Goal: Find specific page/section: Find specific page/section

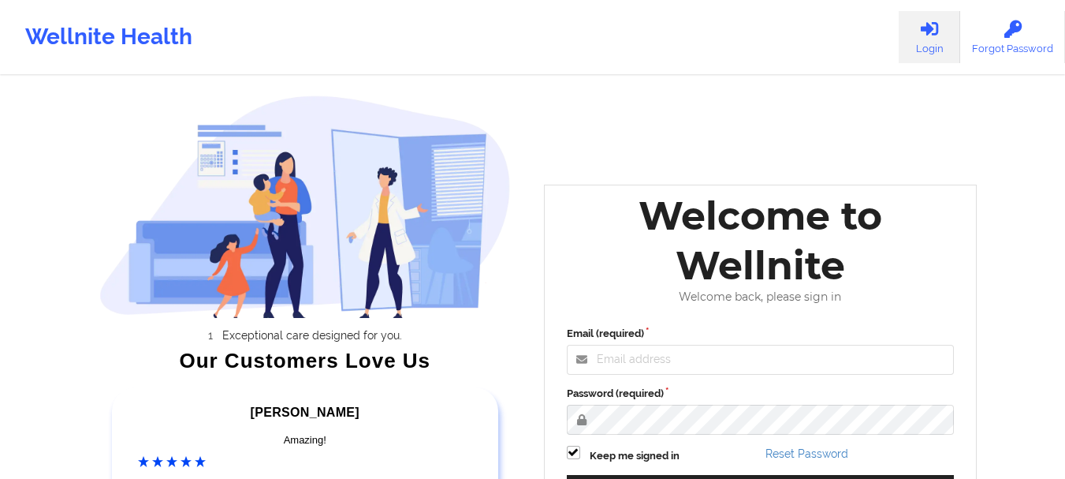
scroll to position [244, 0]
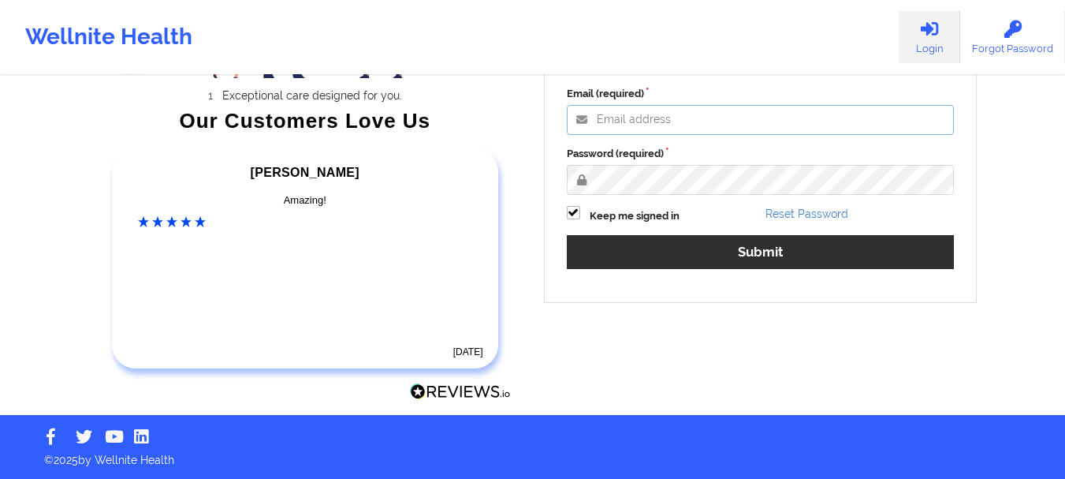
type input "[PERSON_NAME][EMAIL_ADDRESS][PERSON_NAME][DOMAIN_NAME]"
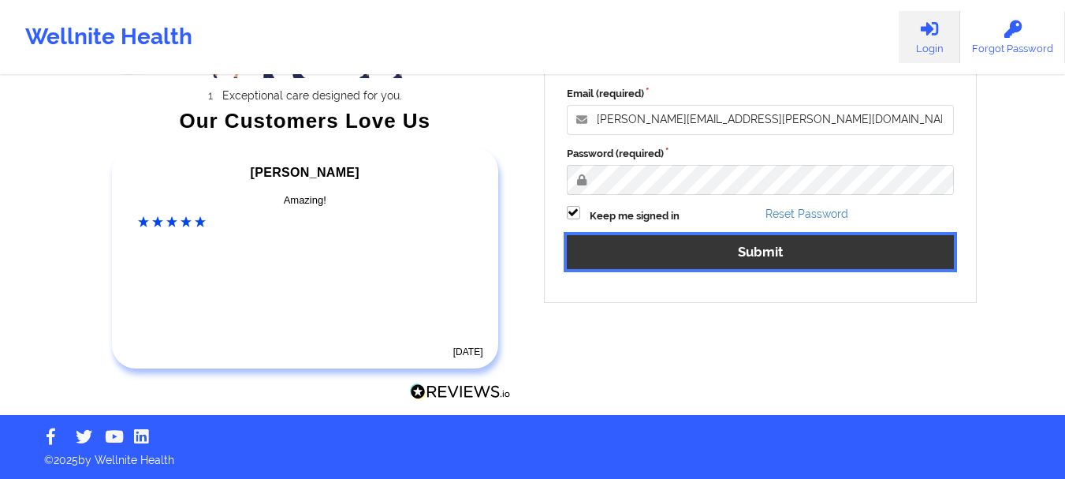
click at [666, 251] on button "Submit" at bounding box center [761, 252] width 388 height 34
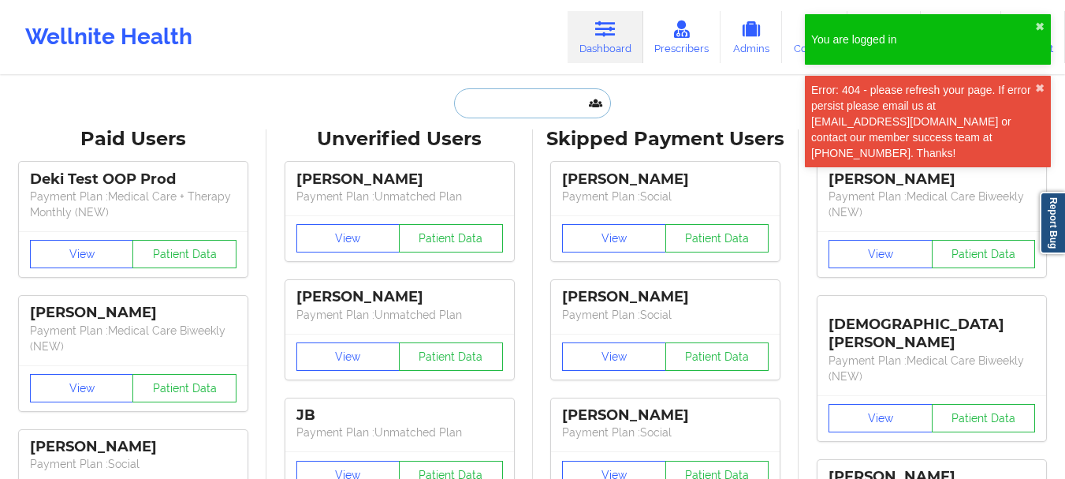
click at [565, 98] on input "text" at bounding box center [532, 103] width 156 height 30
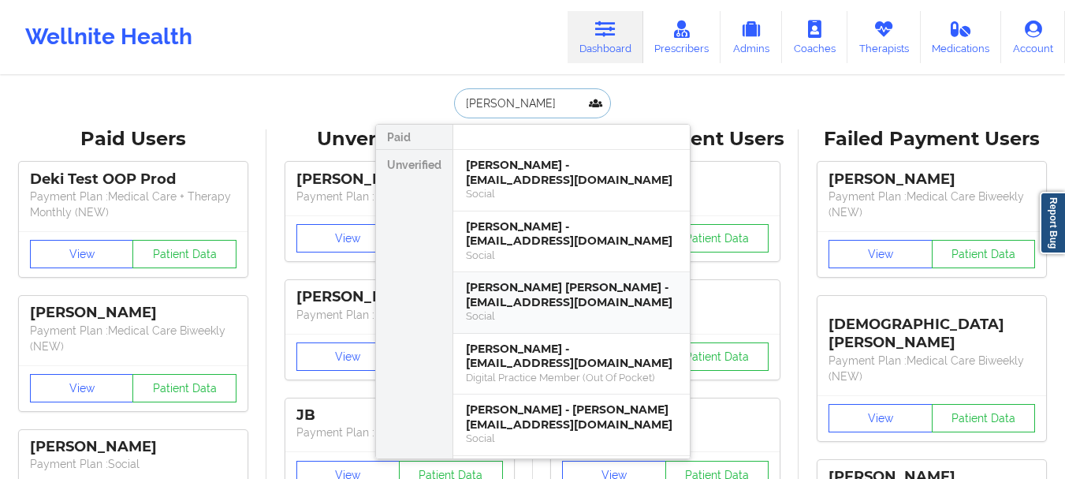
type input "[PERSON_NAME]"
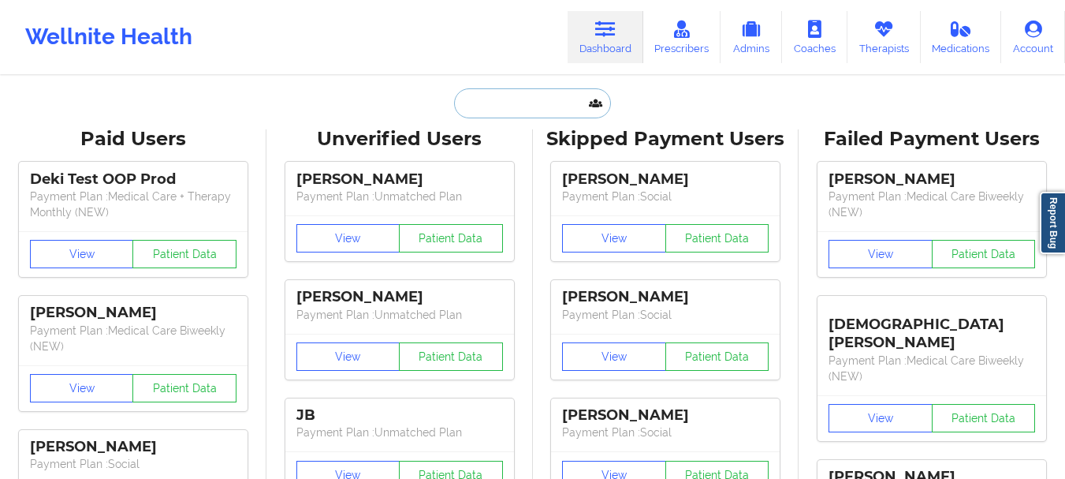
paste input "Aubrielle"
click at [506, 102] on input "text" at bounding box center [532, 103] width 156 height 30
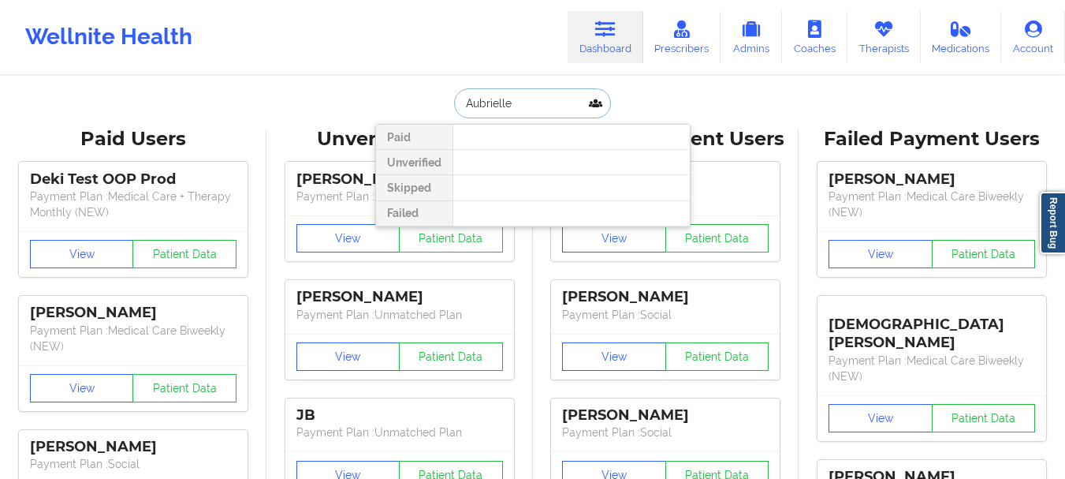
click at [558, 109] on input "Aubrielle" at bounding box center [532, 103] width 156 height 30
paste input "[EMAIL_ADDRESS][DOMAIN_NAME]"
type input "[EMAIL_ADDRESS][DOMAIN_NAME]"
click at [558, 109] on input "[EMAIL_ADDRESS][DOMAIN_NAME]" at bounding box center [532, 103] width 156 height 30
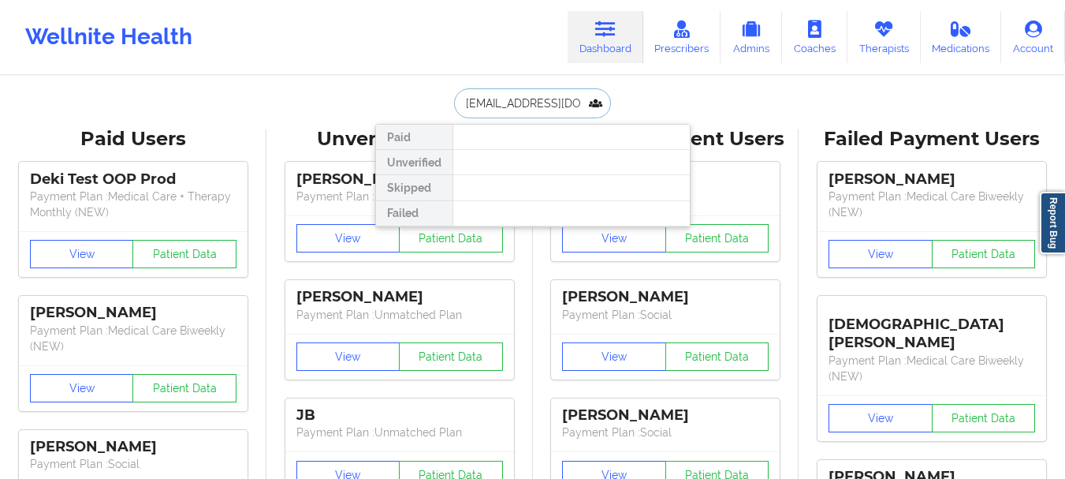
scroll to position [0, 15]
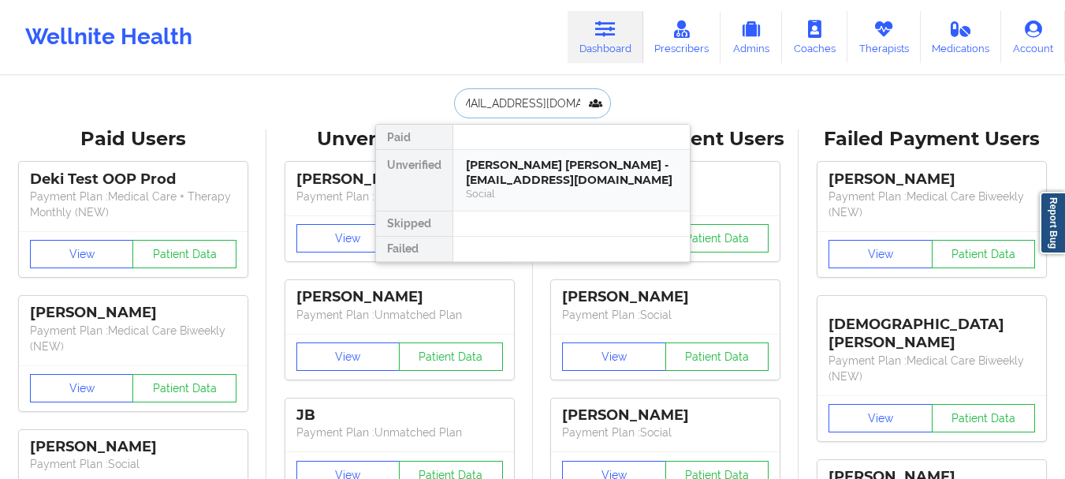
click at [550, 194] on div "Social" at bounding box center [571, 193] width 211 height 13
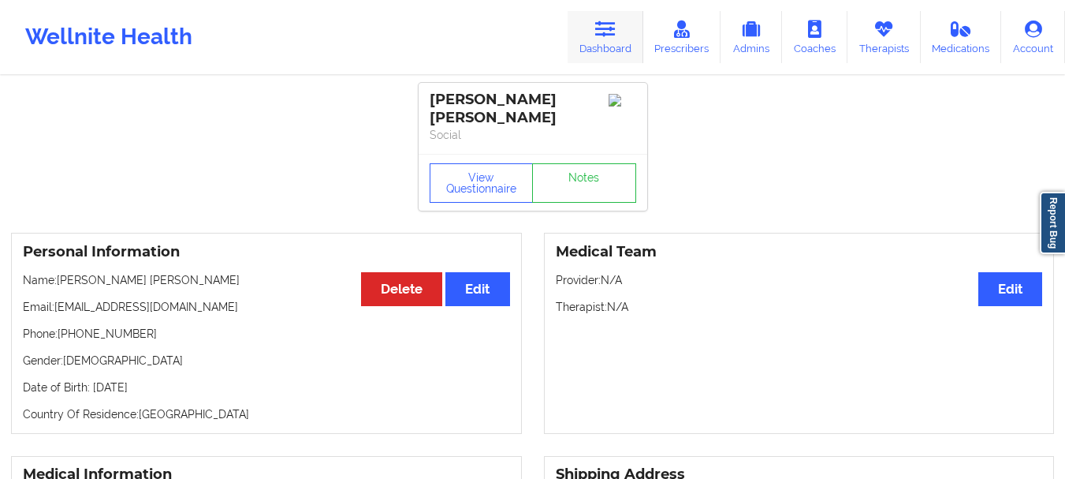
click at [604, 30] on icon at bounding box center [605, 28] width 20 height 17
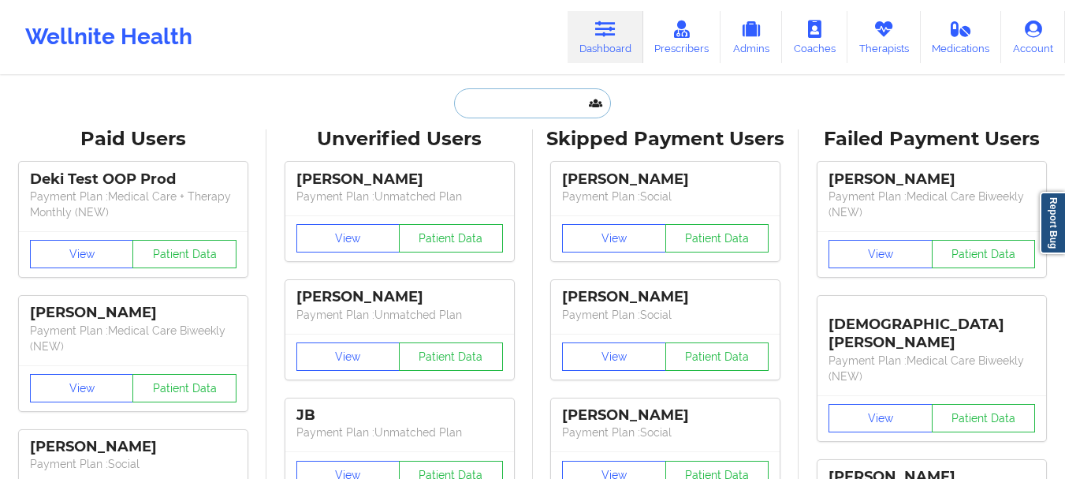
click at [508, 99] on input "text" at bounding box center [532, 103] width 156 height 30
click at [523, 107] on input "[PERSON_NAME]" at bounding box center [532, 103] width 156 height 30
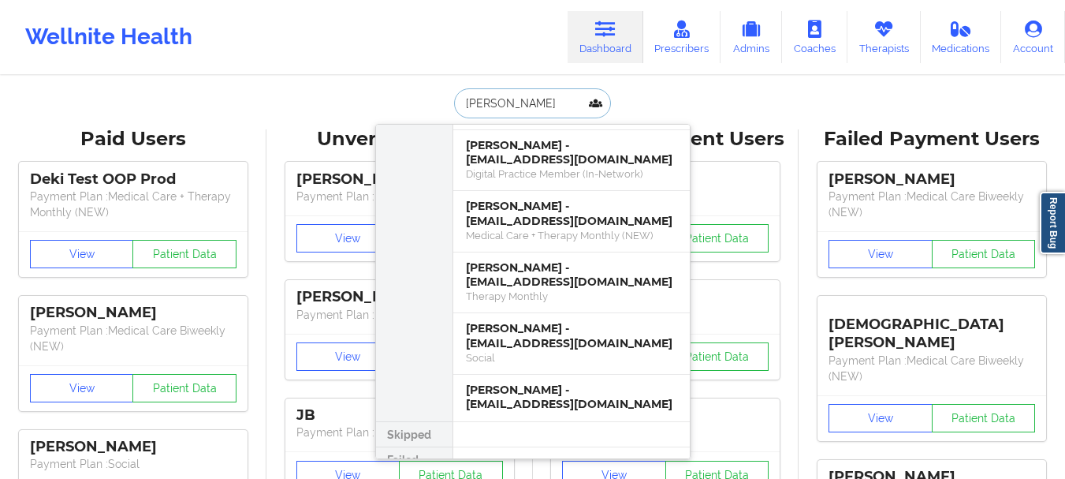
click at [523, 107] on input "[PERSON_NAME]" at bounding box center [532, 103] width 156 height 30
type input "garten"
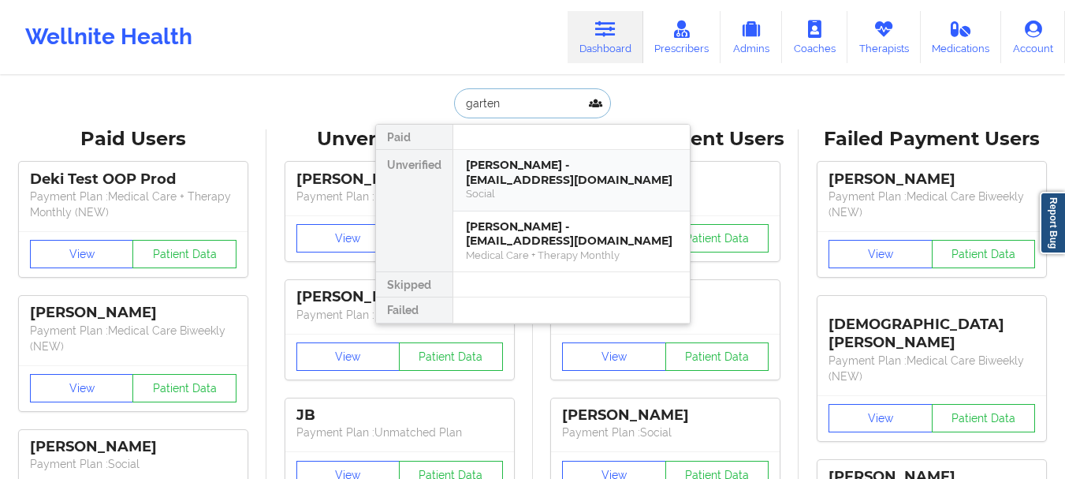
click at [539, 173] on div "[PERSON_NAME] - [EMAIL_ADDRESS][DOMAIN_NAME]" at bounding box center [571, 172] width 211 height 29
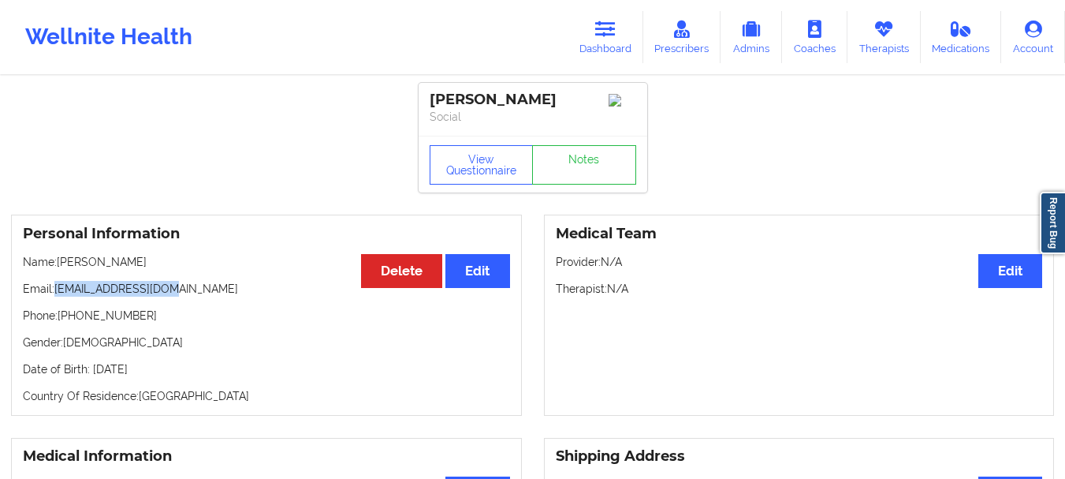
drag, startPoint x: 53, startPoint y: 296, endPoint x: 171, endPoint y: 288, distance: 118.5
click at [171, 288] on p "Email: [EMAIL_ADDRESS][DOMAIN_NAME]" at bounding box center [266, 289] width 487 height 16
copy p "[EMAIL_ADDRESS][DOMAIN_NAME]"
click at [606, 45] on link "Dashboard" at bounding box center [606, 37] width 76 height 52
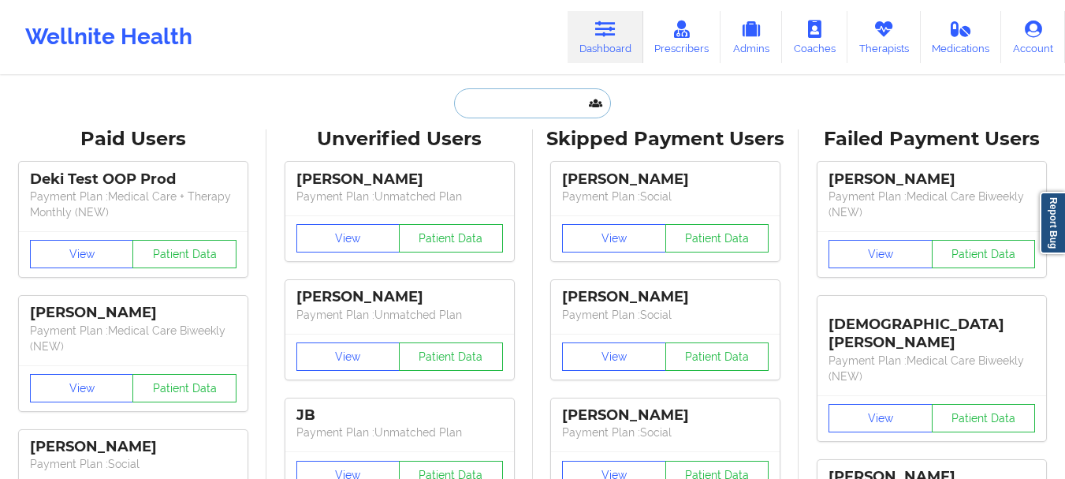
click at [537, 109] on input "text" at bounding box center [532, 103] width 156 height 30
paste input "[PERSON_NAME]"
type input "[PERSON_NAME]"
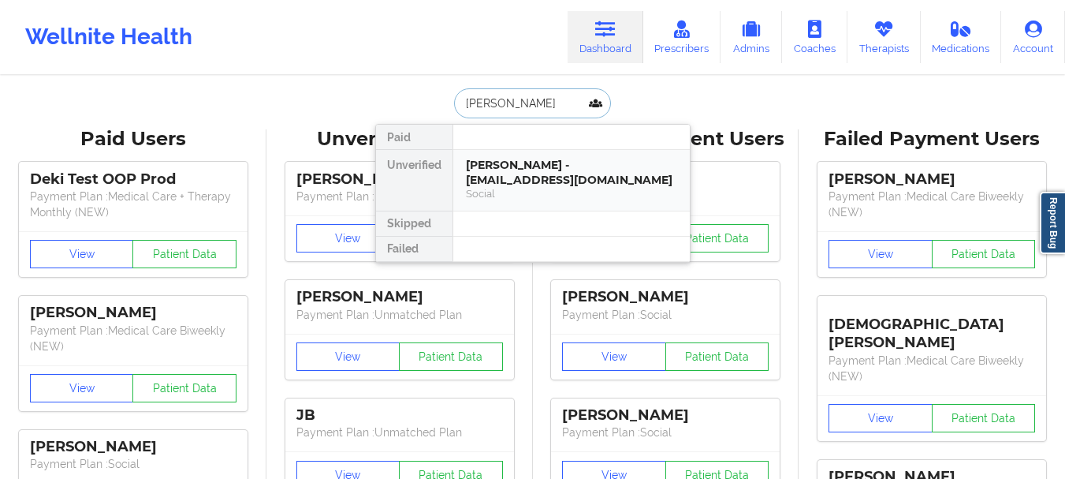
click at [538, 164] on div "[PERSON_NAME] - [EMAIL_ADDRESS][DOMAIN_NAME]" at bounding box center [571, 172] width 211 height 29
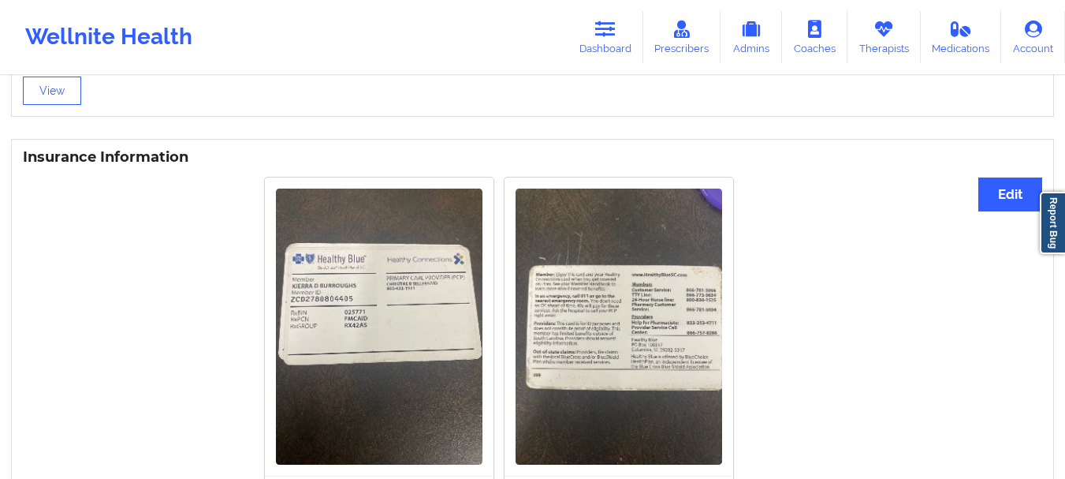
scroll to position [1153, 0]
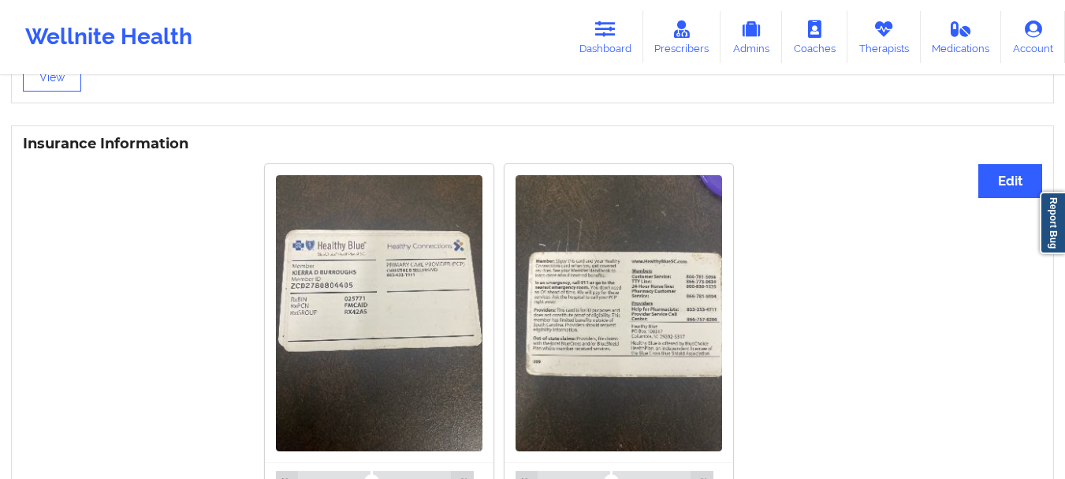
click at [353, 247] on img at bounding box center [379, 312] width 207 height 275
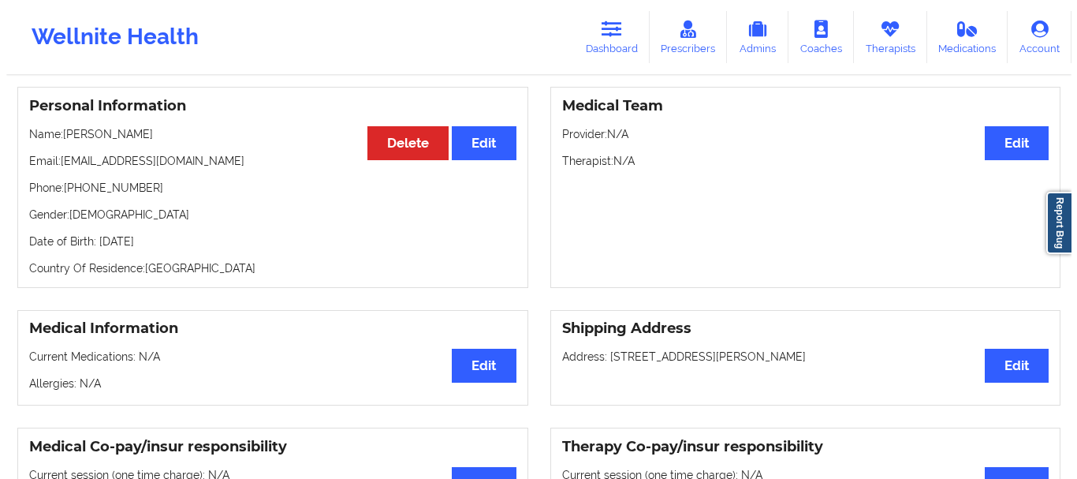
scroll to position [0, 0]
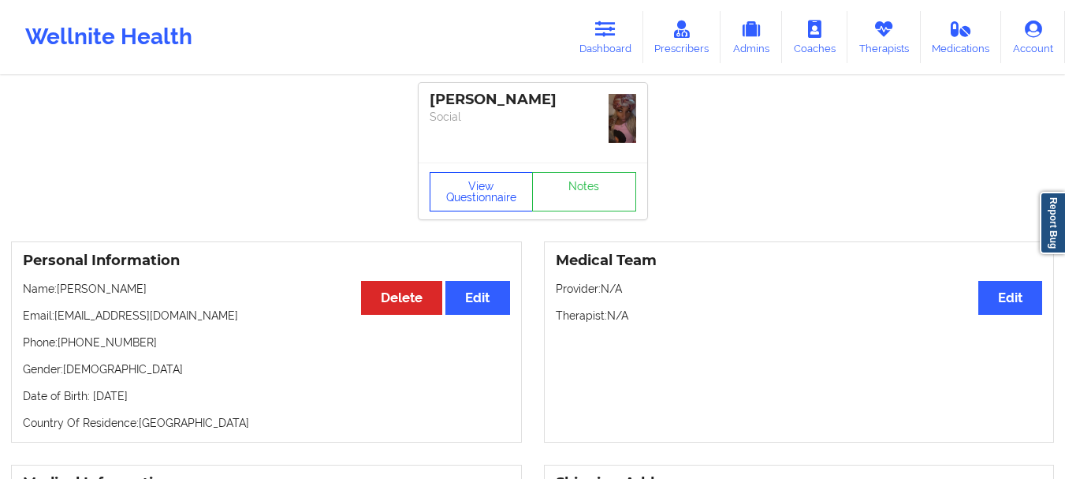
click at [471, 193] on button "View Questionnaire" at bounding box center [482, 191] width 104 height 39
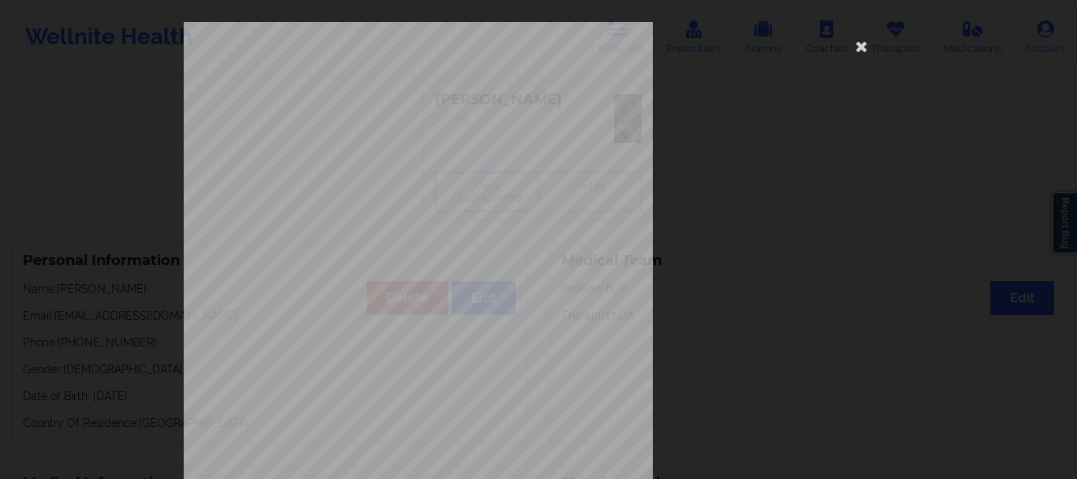
scroll to position [274, 0]
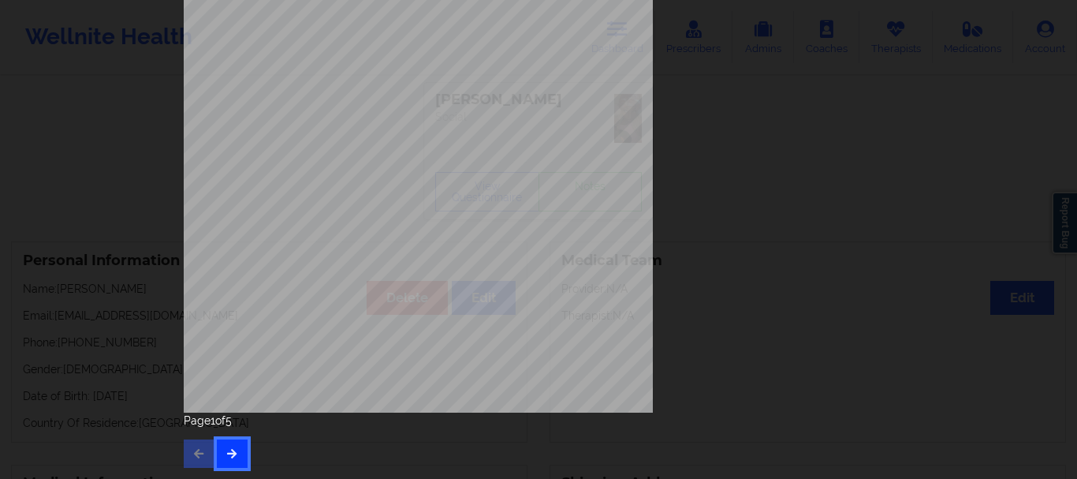
click at [237, 460] on button "button" at bounding box center [232, 453] width 31 height 28
click at [237, 457] on button "button" at bounding box center [232, 453] width 31 height 28
click at [234, 453] on icon "button" at bounding box center [231, 452] width 13 height 9
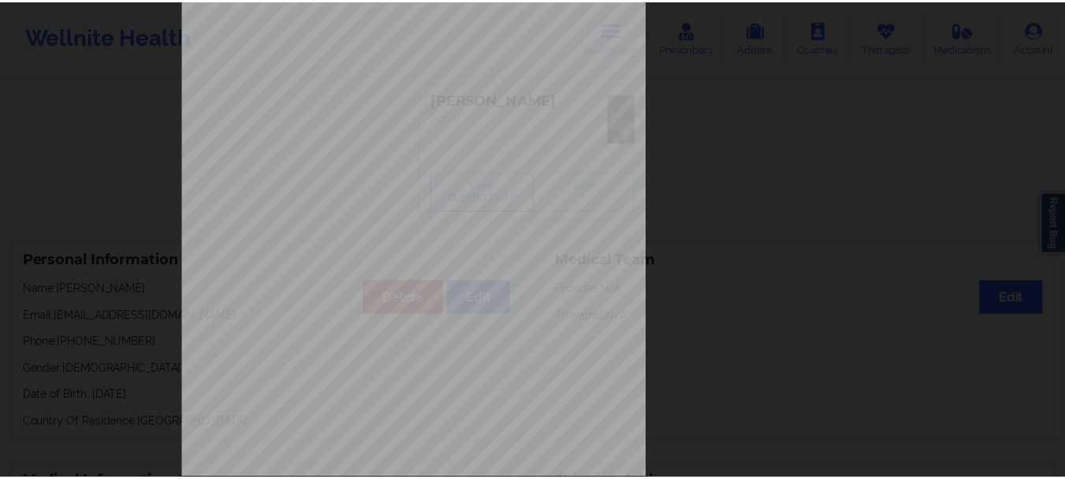
scroll to position [0, 0]
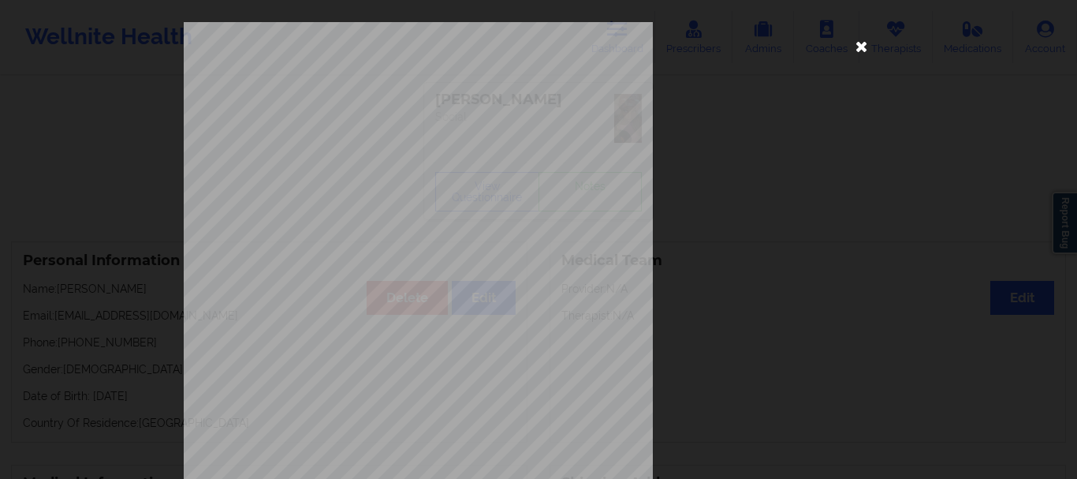
click at [864, 50] on icon at bounding box center [861, 45] width 25 height 25
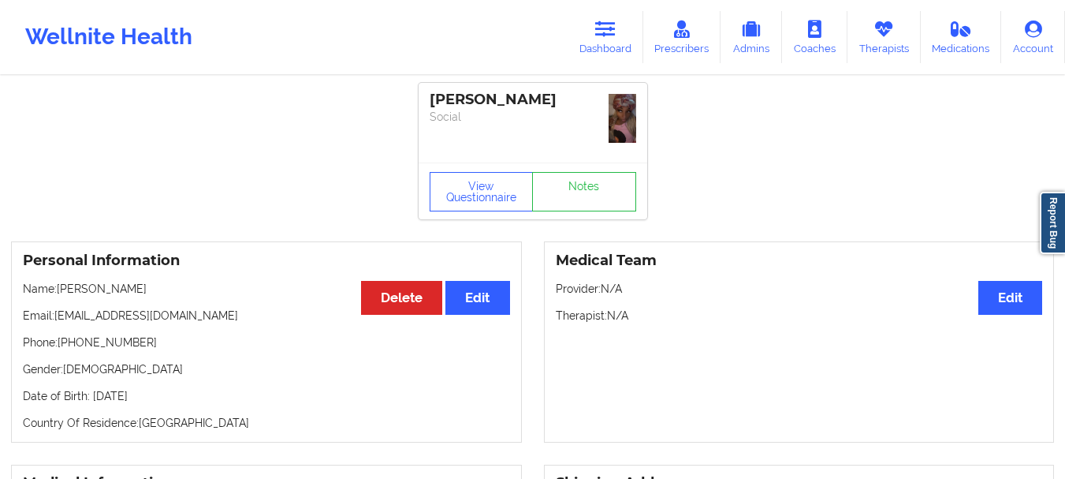
drag, startPoint x: 565, startPoint y: 102, endPoint x: 423, endPoint y: 97, distance: 141.2
click at [423, 97] on div "[PERSON_NAME] Social" at bounding box center [533, 123] width 229 height 80
copy div "[PERSON_NAME]"
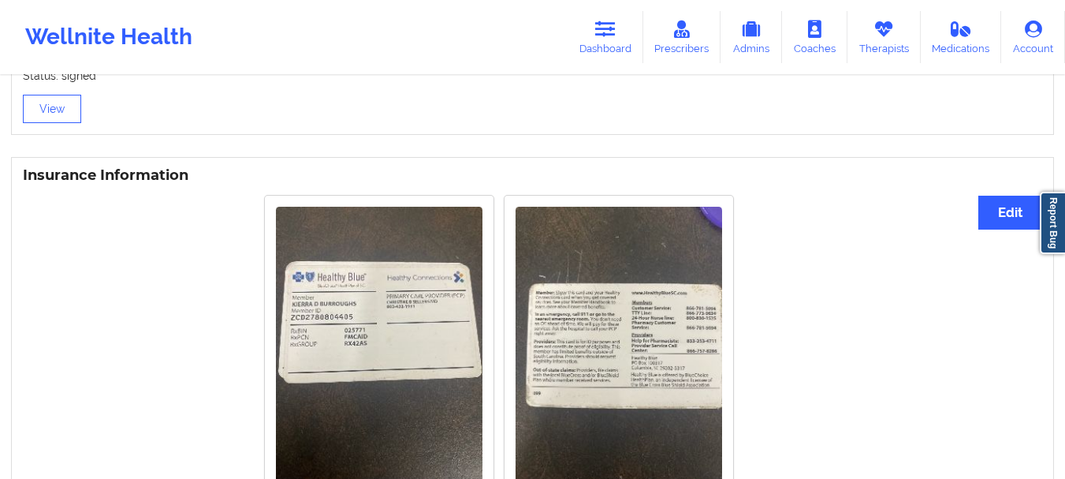
scroll to position [1124, 0]
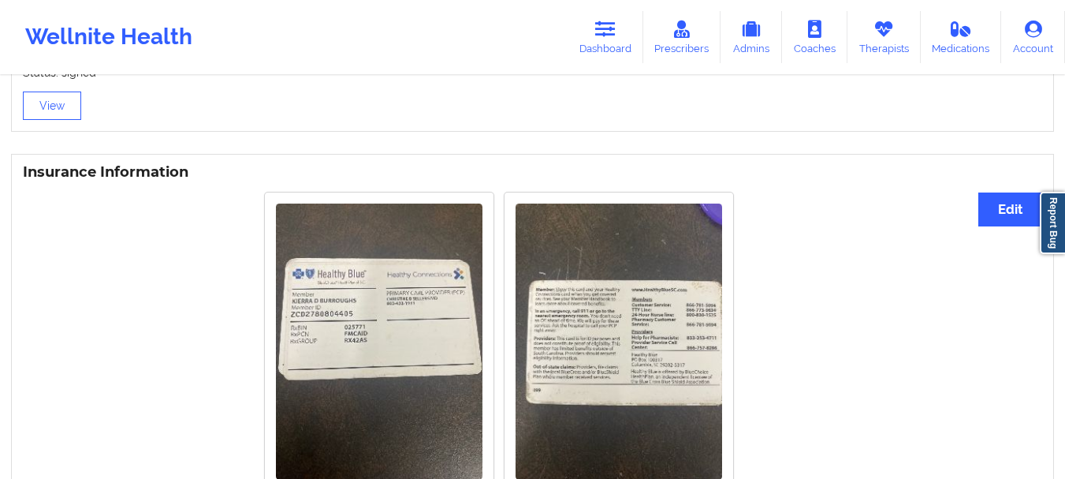
click at [401, 348] on img at bounding box center [379, 340] width 207 height 275
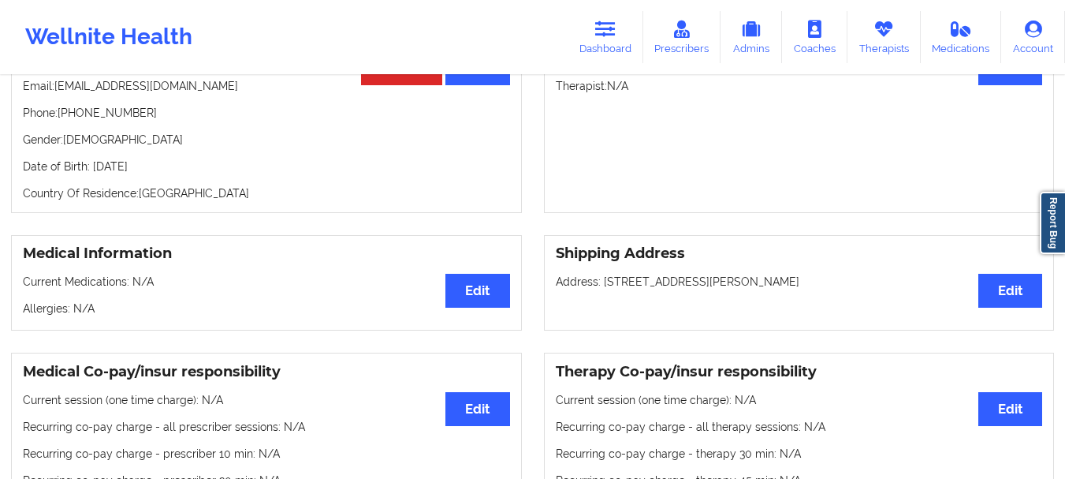
scroll to position [245, 0]
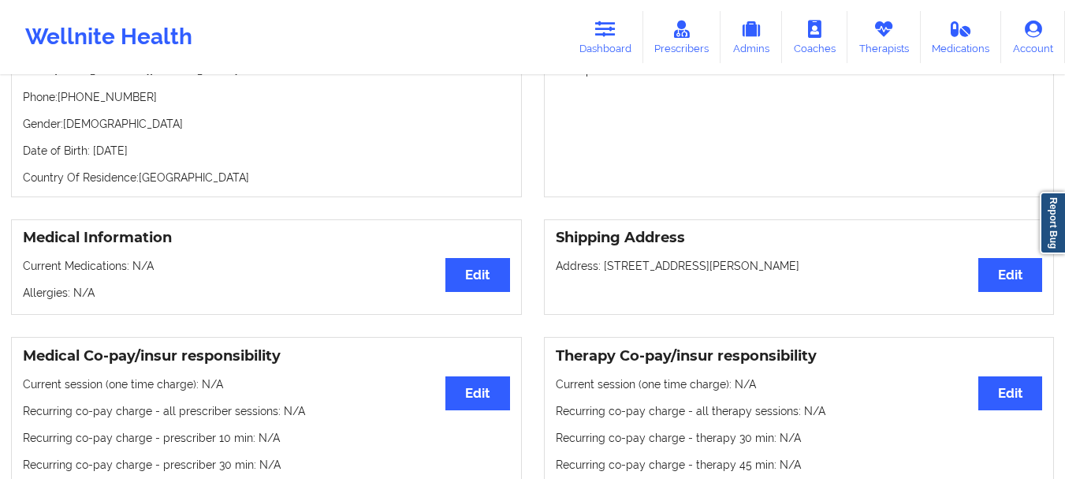
drag, startPoint x: 794, startPoint y: 260, endPoint x: 540, endPoint y: 266, distance: 253.9
click at [540, 266] on div "Shipping Address Edit Address: [STREET_ADDRESS][PERSON_NAME]" at bounding box center [799, 267] width 533 height 96
copy p "Address: [STREET_ADDRESS][PERSON_NAME]"
click at [601, 43] on link "Dashboard" at bounding box center [606, 37] width 76 height 52
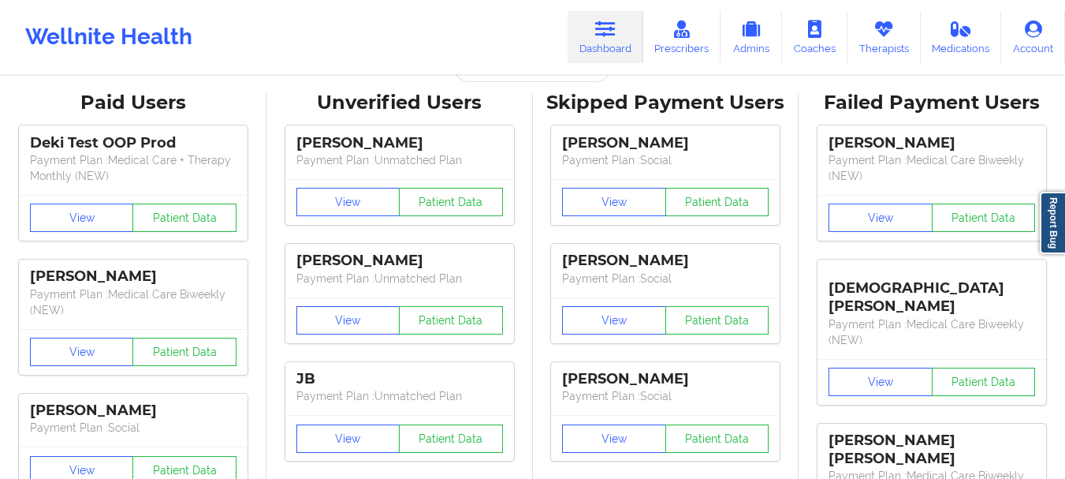
scroll to position [9, 0]
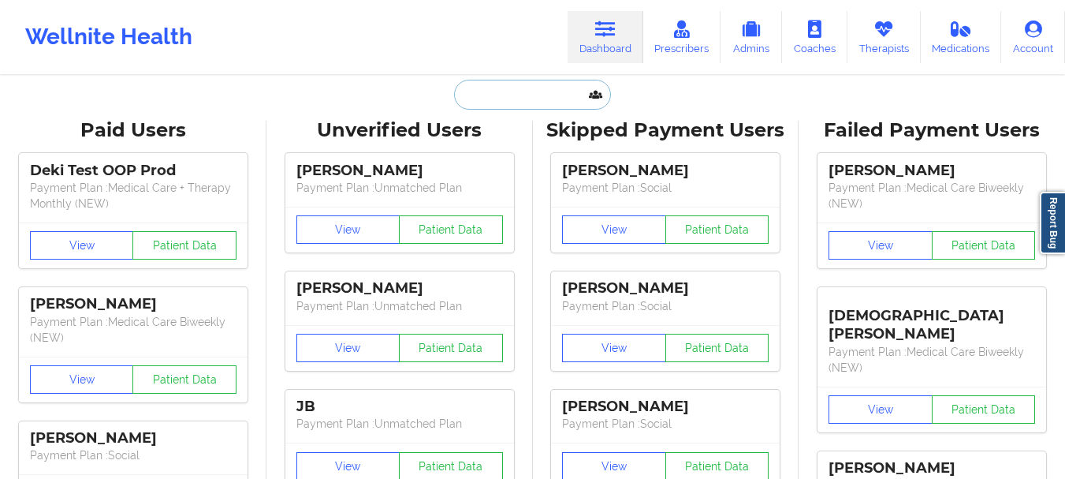
click at [501, 94] on input "text" at bounding box center [532, 95] width 156 height 30
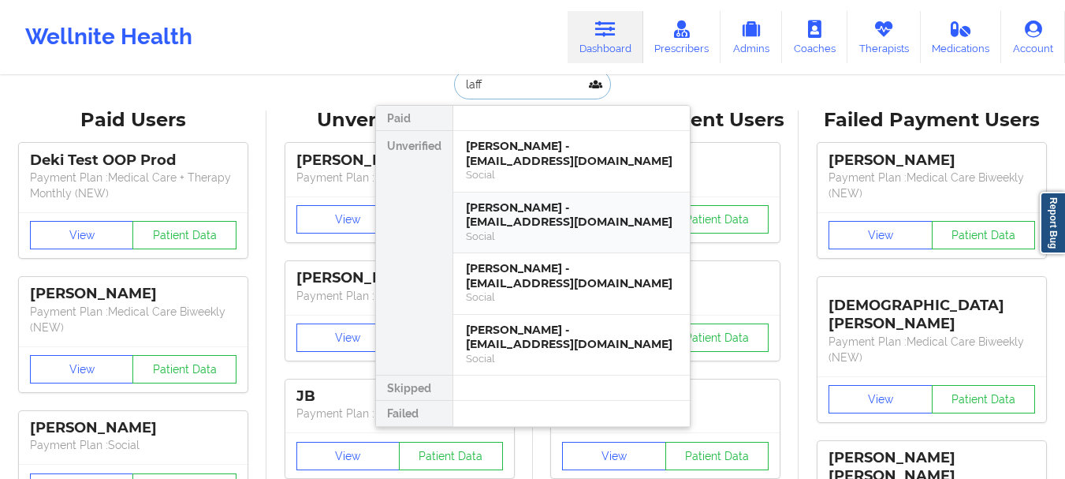
scroll to position [0, 0]
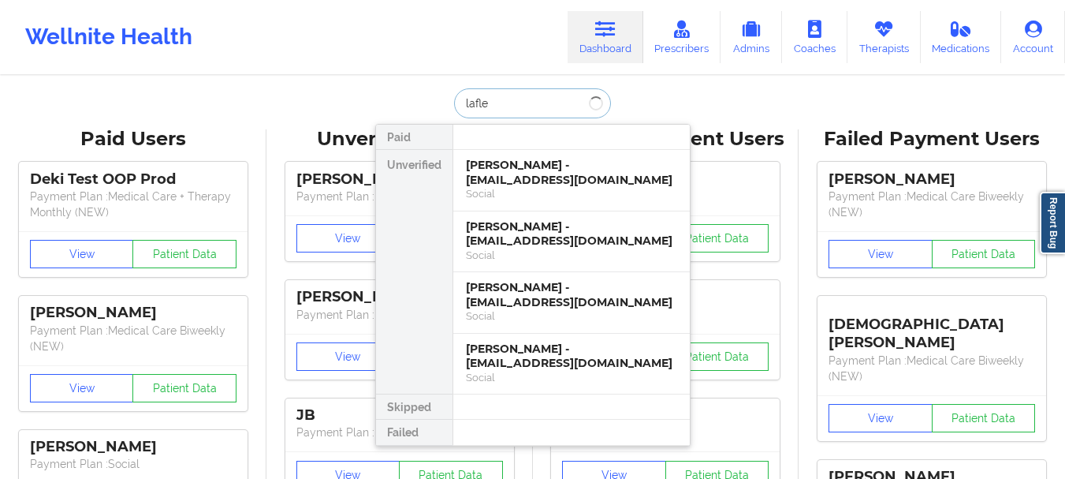
type input "[PERSON_NAME]"
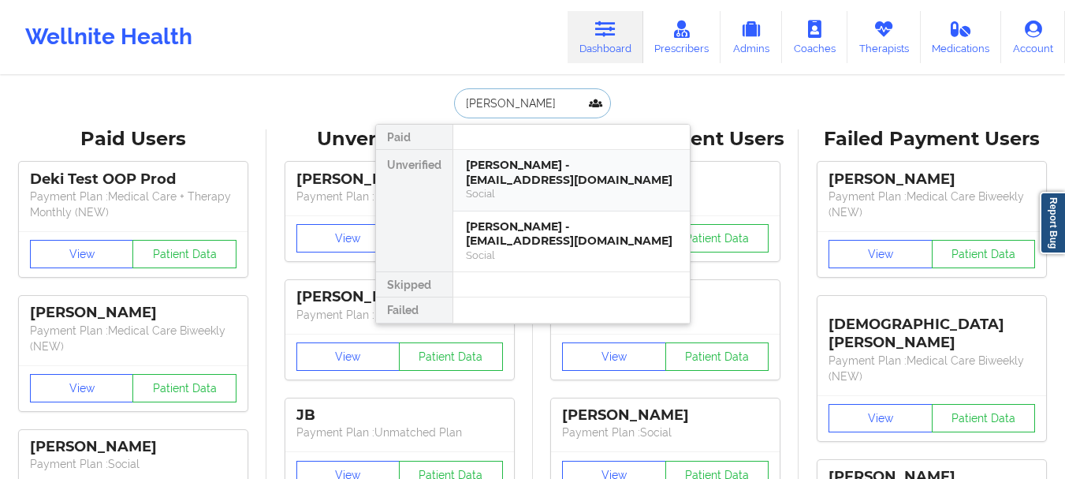
click at [570, 177] on div "[PERSON_NAME] - [EMAIL_ADDRESS][DOMAIN_NAME]" at bounding box center [571, 172] width 211 height 29
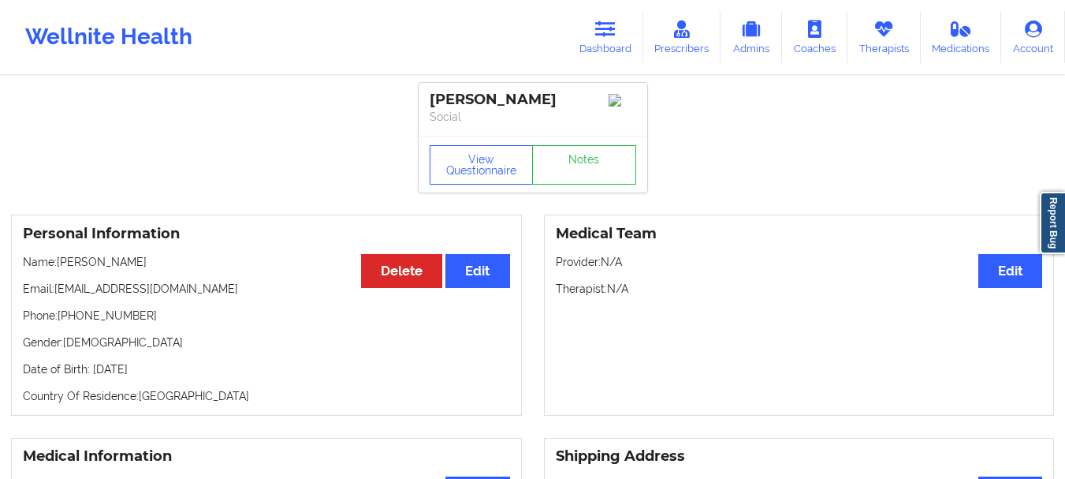
drag, startPoint x: 566, startPoint y: 218, endPoint x: 0, endPoint y: 509, distance: 636.5
drag, startPoint x: 0, startPoint y: 509, endPoint x: 356, endPoint y: 167, distance: 494.1
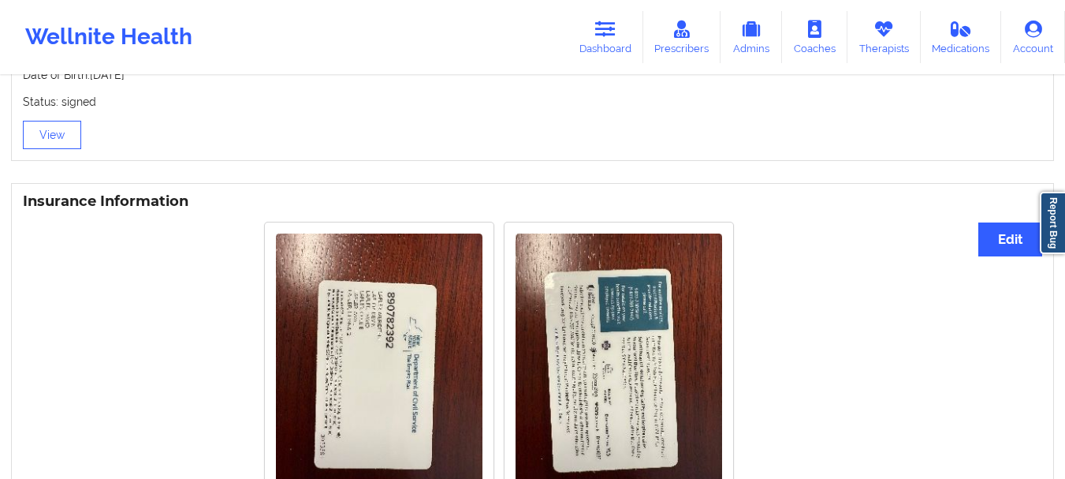
scroll to position [1104, 0]
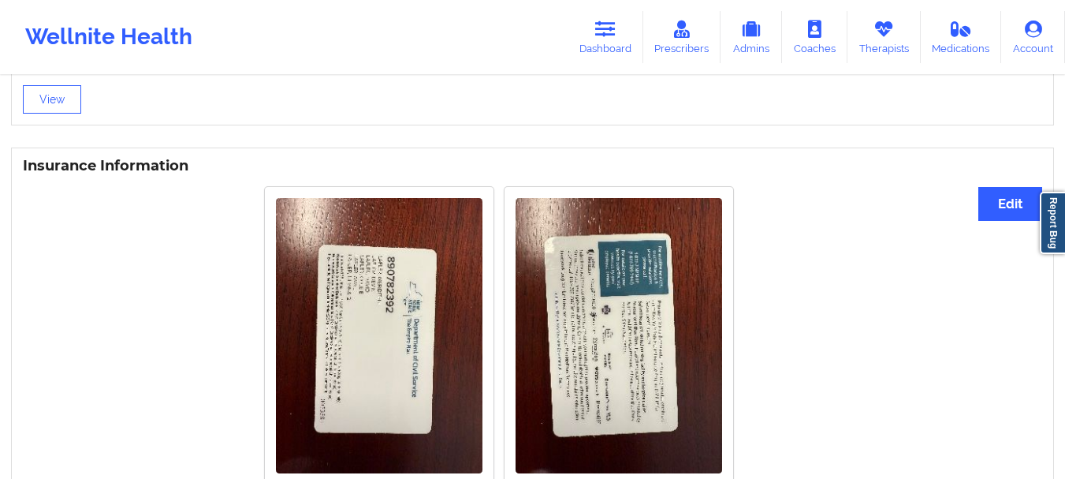
click at [416, 339] on img at bounding box center [379, 335] width 207 height 275
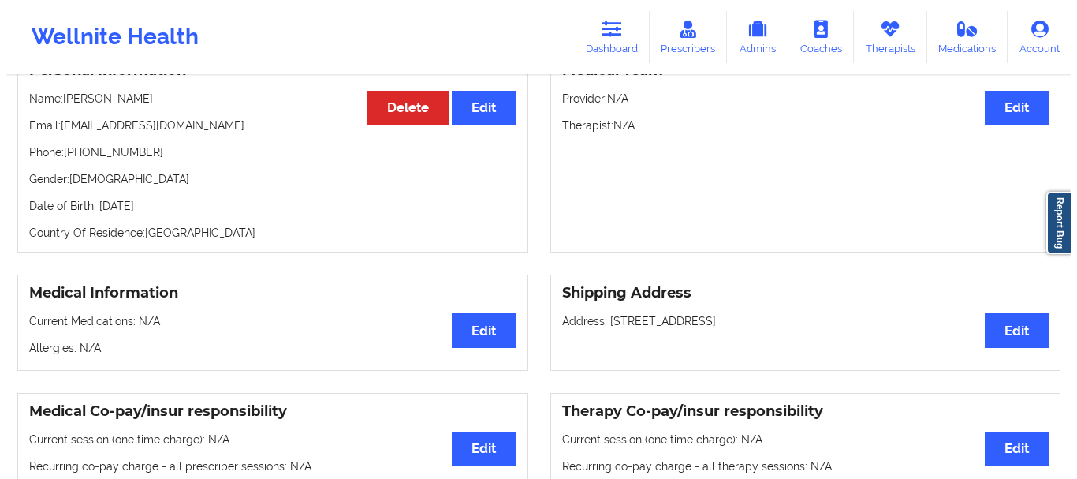
scroll to position [0, 0]
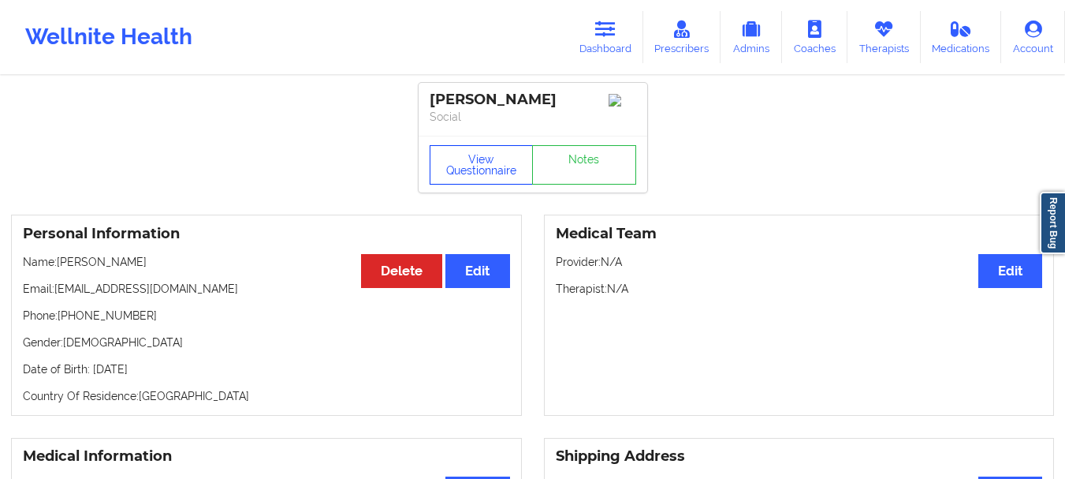
click at [481, 168] on button "View Questionnaire" at bounding box center [482, 164] width 104 height 39
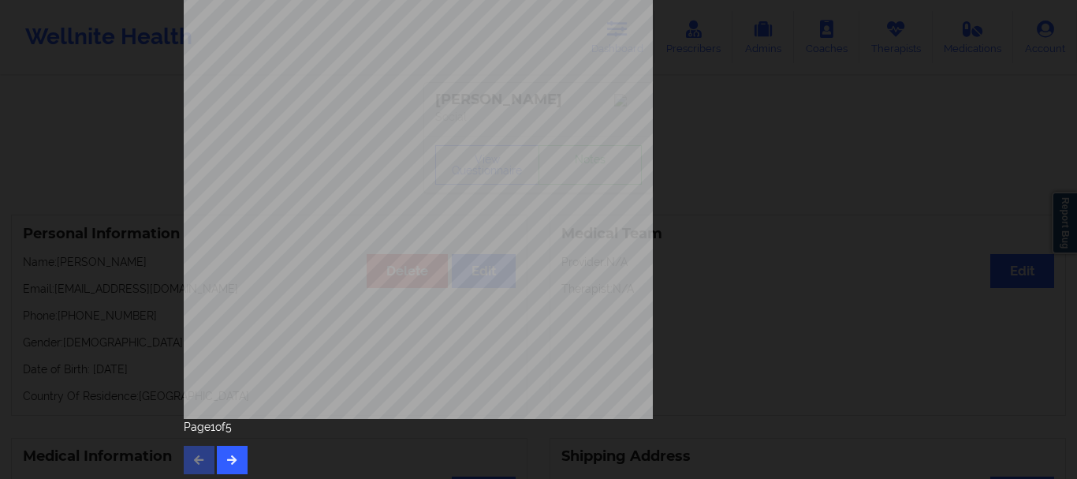
scroll to position [274, 0]
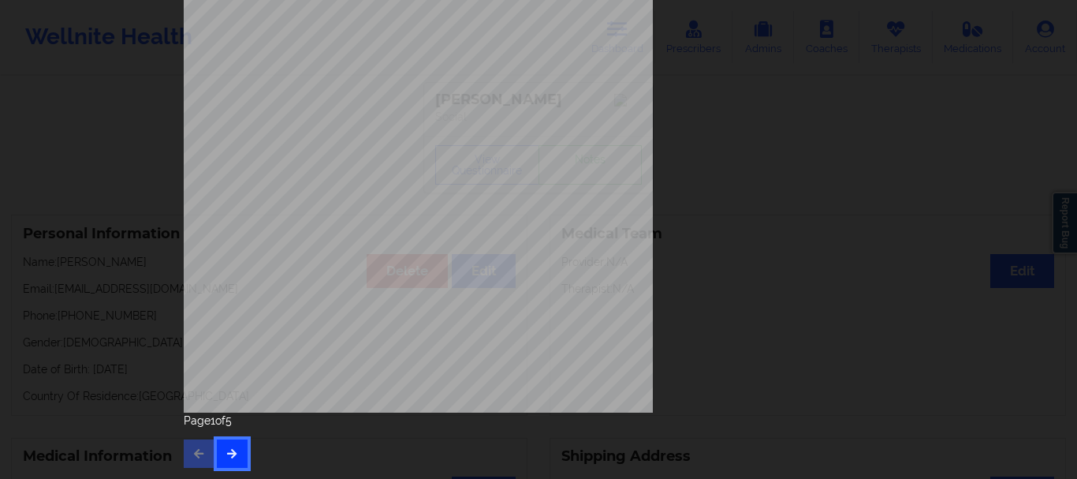
click at [233, 445] on button "button" at bounding box center [232, 453] width 31 height 28
click at [223, 445] on button "button" at bounding box center [232, 453] width 31 height 28
click at [234, 453] on icon "button" at bounding box center [231, 452] width 13 height 9
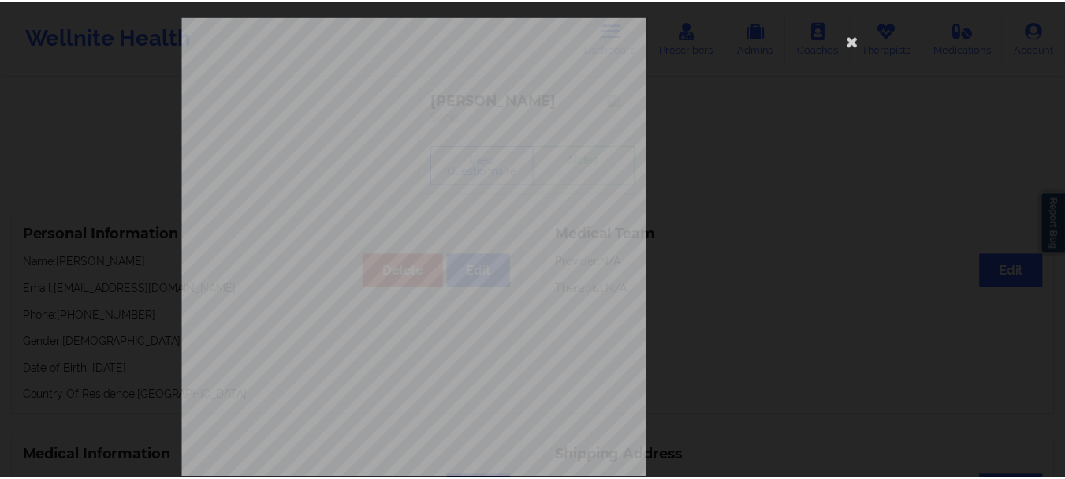
scroll to position [0, 0]
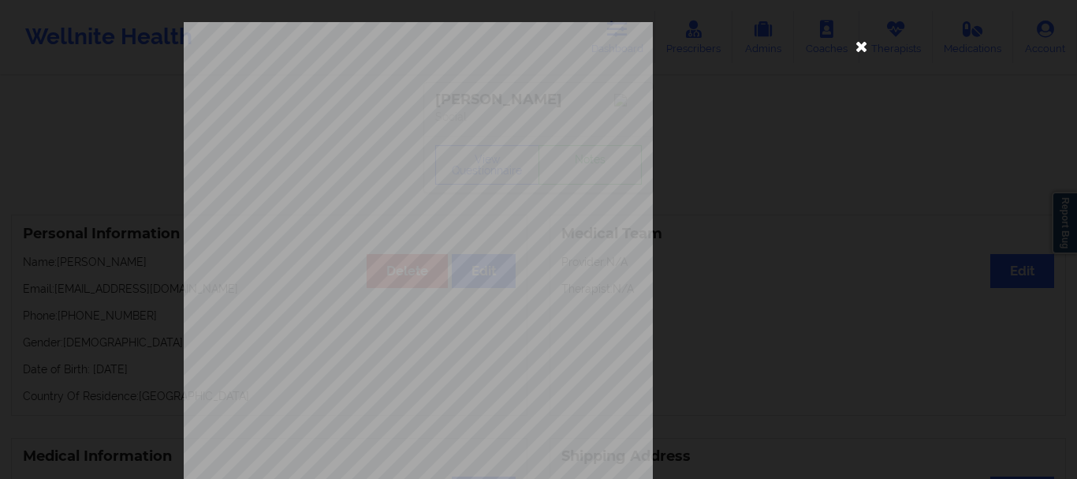
click at [861, 45] on icon at bounding box center [861, 45] width 25 height 25
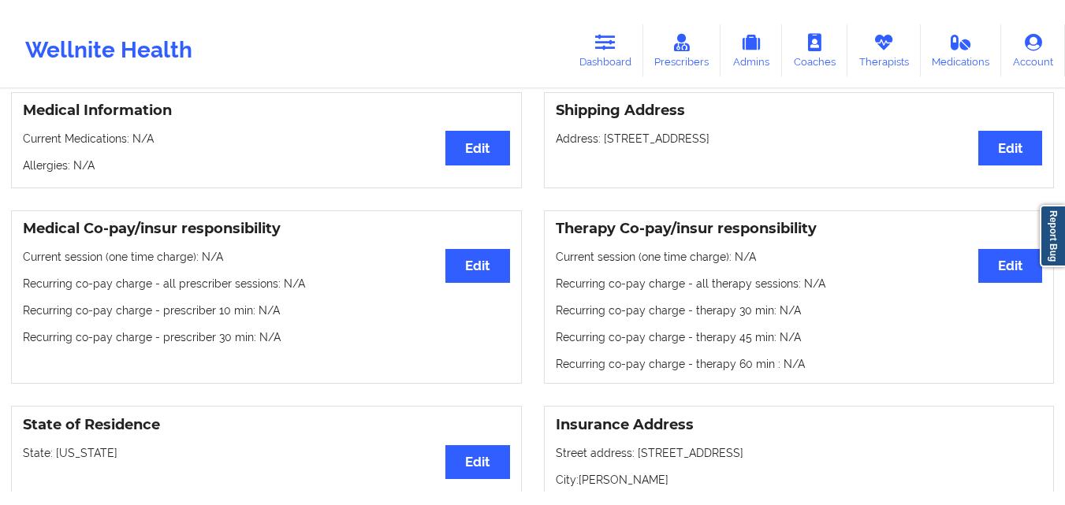
scroll to position [394, 0]
